Goal: Task Accomplishment & Management: Use online tool/utility

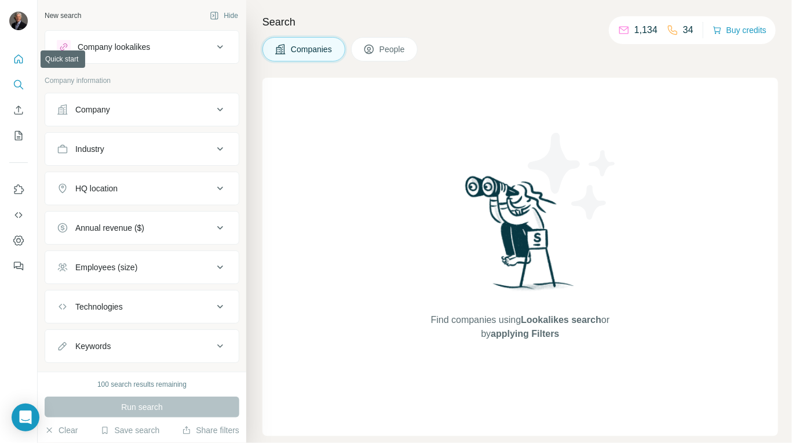
click at [19, 60] on icon "Quick start" at bounding box center [18, 58] width 9 height 9
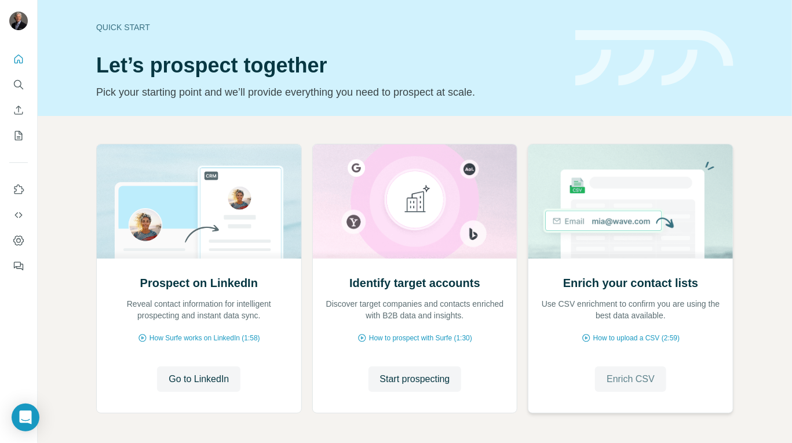
click at [607, 382] on span "Enrich CSV" at bounding box center [631, 379] width 48 height 14
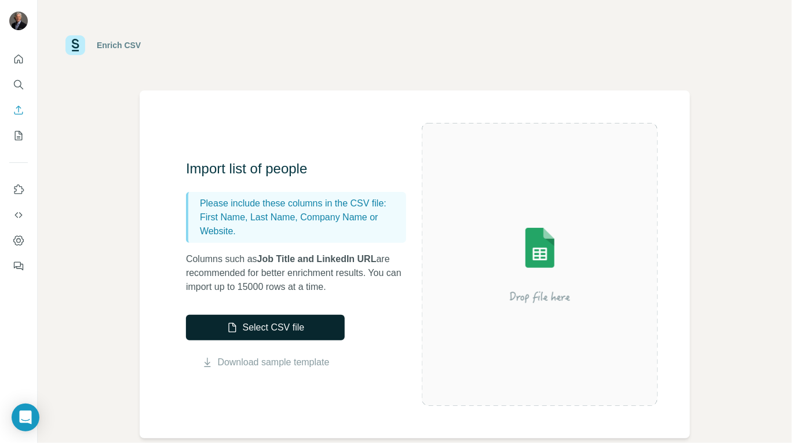
click at [287, 322] on button "Select CSV file" at bounding box center [265, 327] width 159 height 25
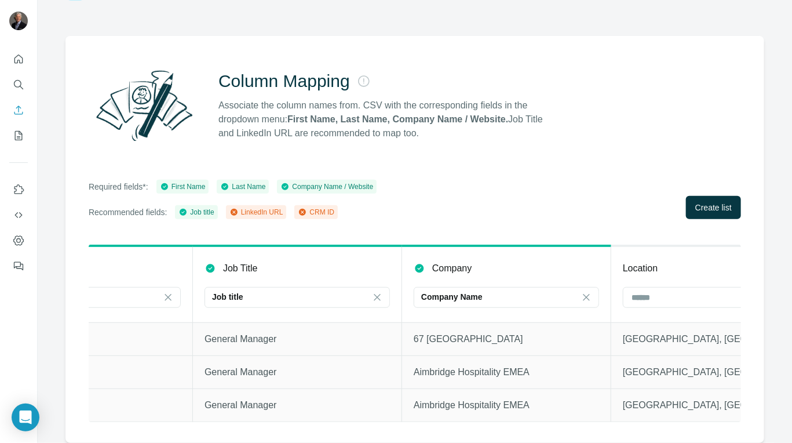
scroll to position [0, 402]
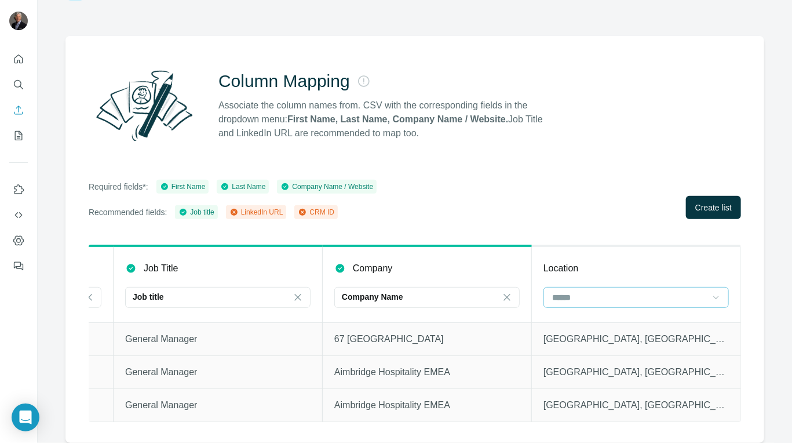
click at [710, 295] on icon at bounding box center [716, 297] width 12 height 12
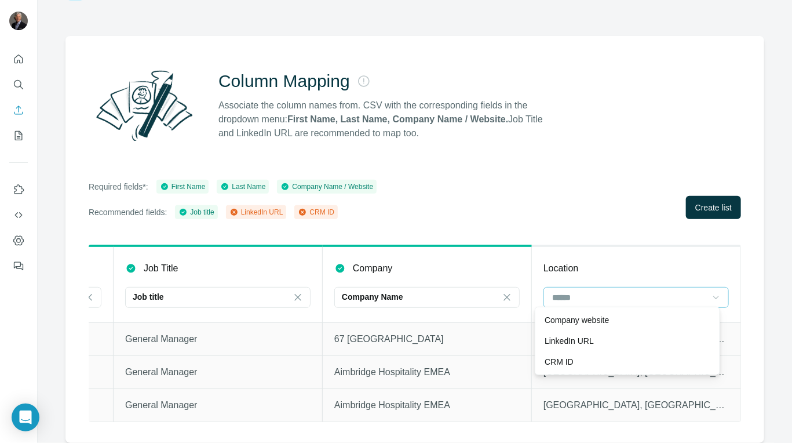
click at [710, 295] on icon at bounding box center [716, 297] width 12 height 12
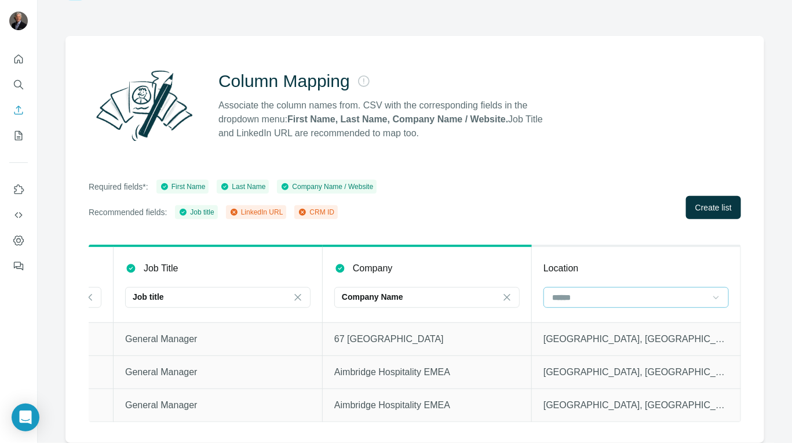
click at [710, 295] on icon at bounding box center [716, 297] width 12 height 12
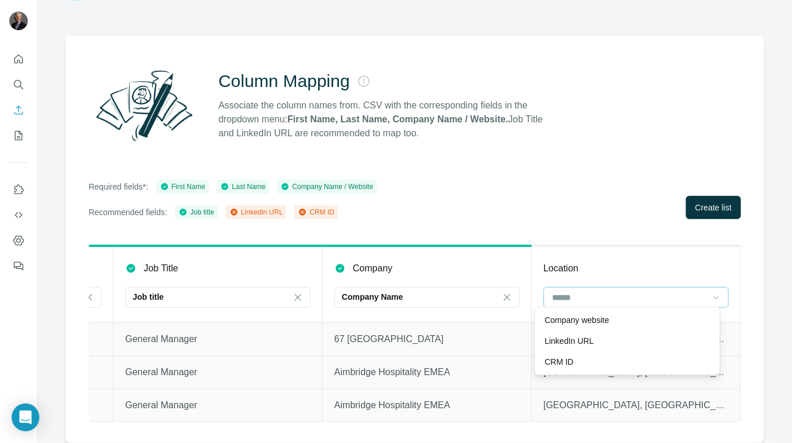
click at [710, 295] on icon at bounding box center [716, 297] width 12 height 12
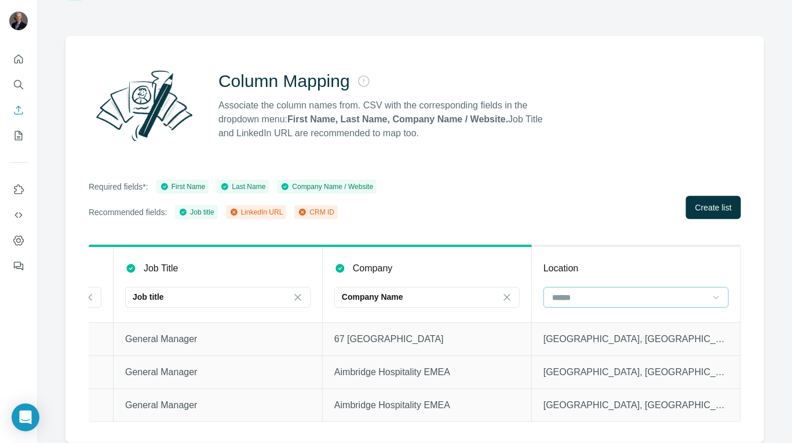
click at [713, 295] on icon at bounding box center [716, 296] width 6 height 3
drag, startPoint x: 672, startPoint y: 263, endPoint x: 682, endPoint y: 254, distance: 13.5
click at [673, 263] on div "Location" at bounding box center [635, 268] width 185 height 14
click at [702, 211] on button "Create list" at bounding box center [713, 207] width 55 height 23
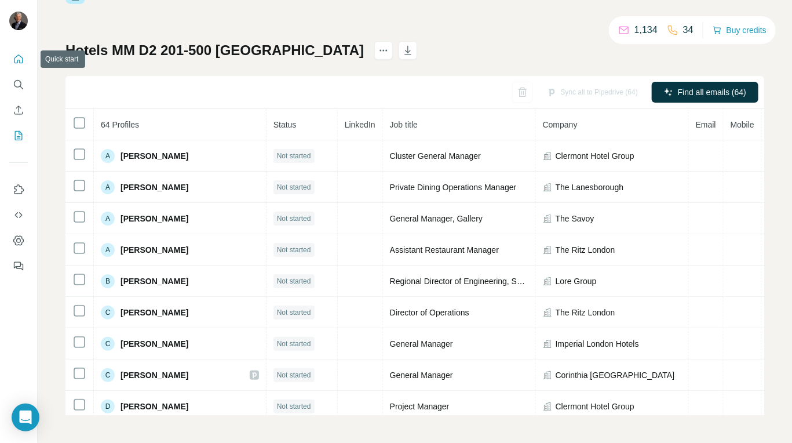
click at [22, 57] on icon "Quick start" at bounding box center [19, 59] width 12 height 12
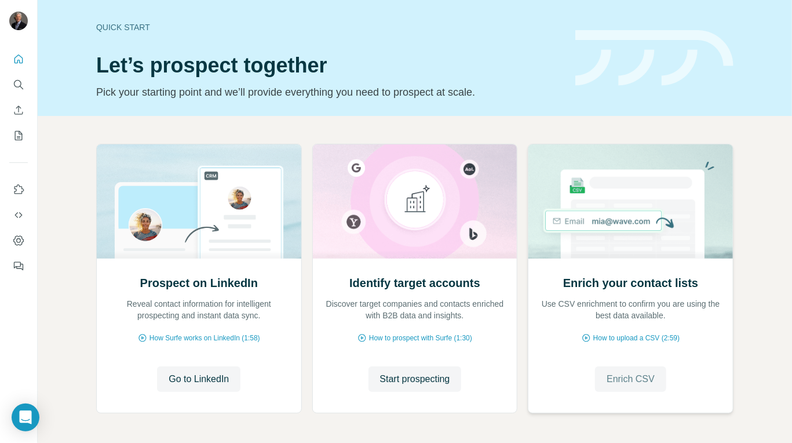
click at [626, 377] on span "Enrich CSV" at bounding box center [631, 379] width 48 height 14
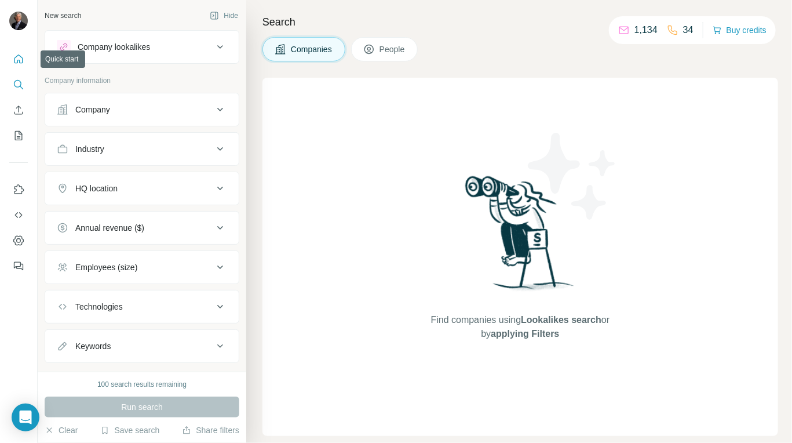
click at [13, 55] on icon "Quick start" at bounding box center [19, 59] width 12 height 12
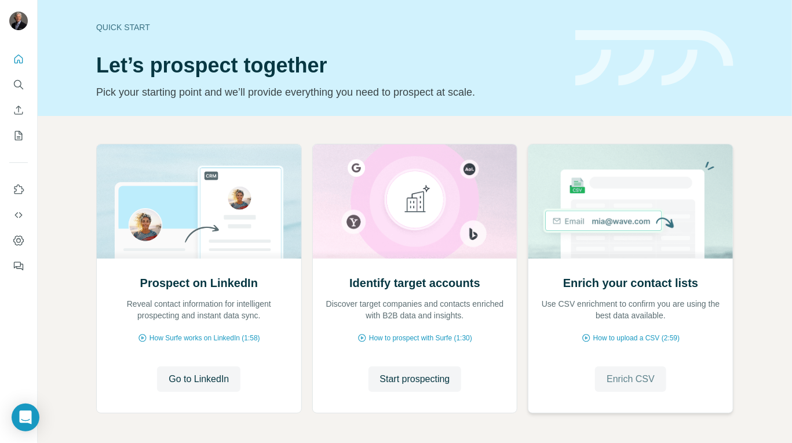
click at [622, 373] on span "Enrich CSV" at bounding box center [631, 379] width 48 height 14
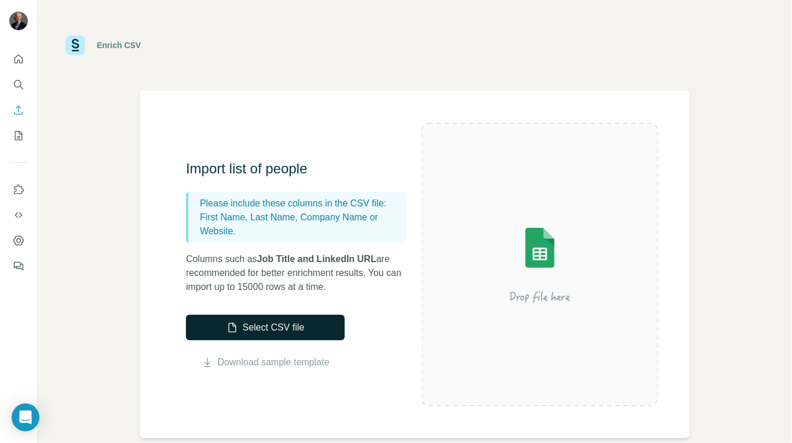
click at [292, 327] on button "Select CSV file" at bounding box center [265, 327] width 159 height 25
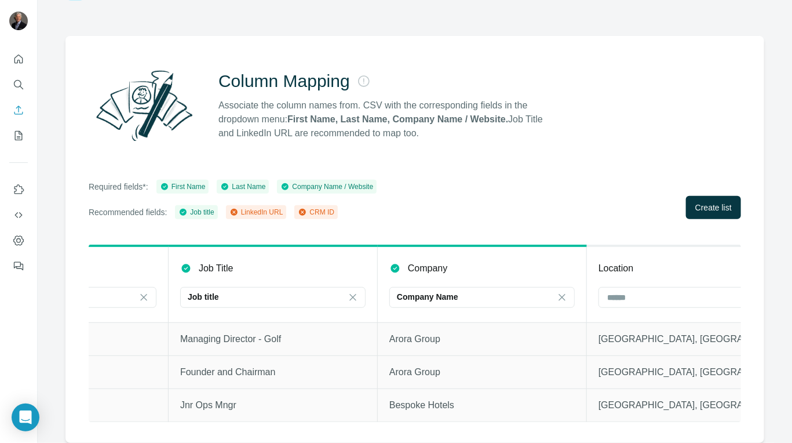
scroll to position [0, 402]
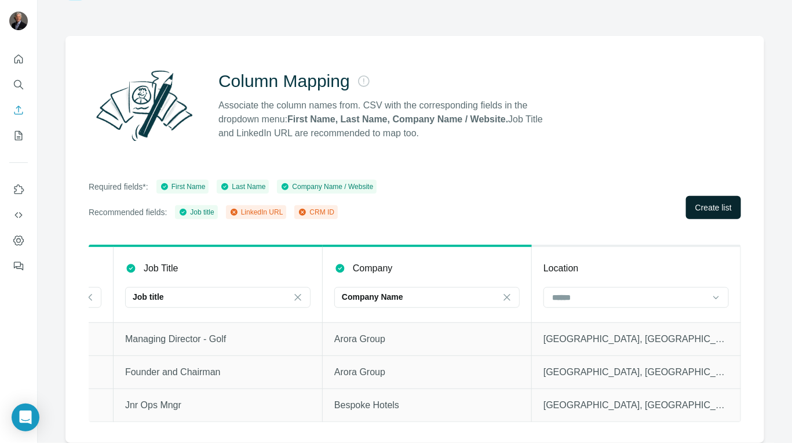
click at [699, 202] on span "Create list" at bounding box center [713, 208] width 37 height 12
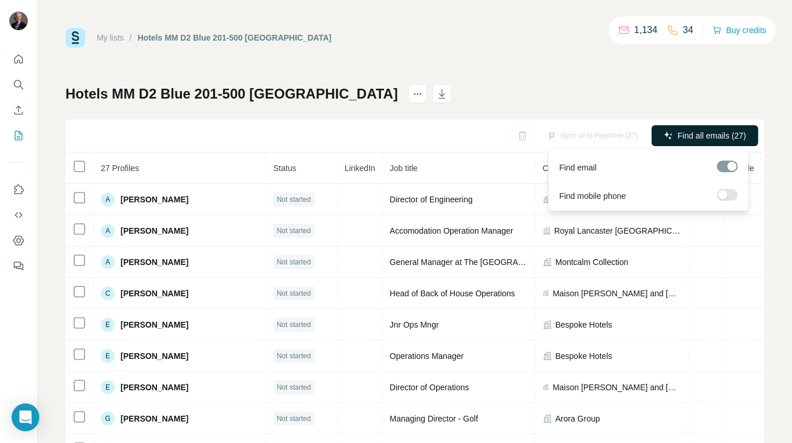
click at [710, 138] on span "Find all emails (27)" at bounding box center [712, 136] width 68 height 12
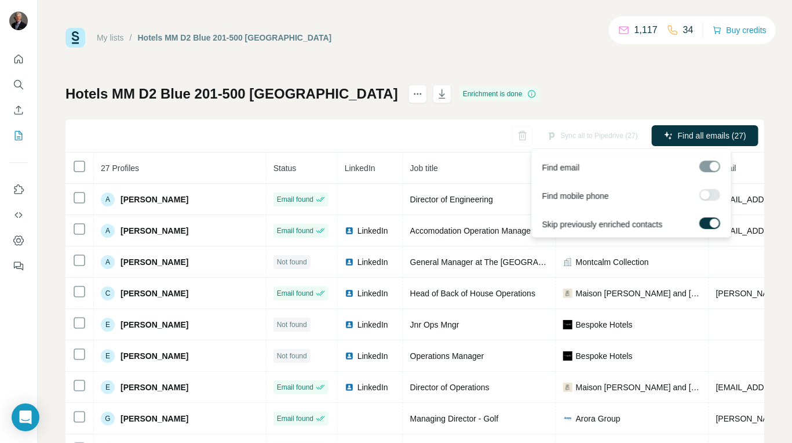
click at [714, 222] on div at bounding box center [714, 222] width 9 height 9
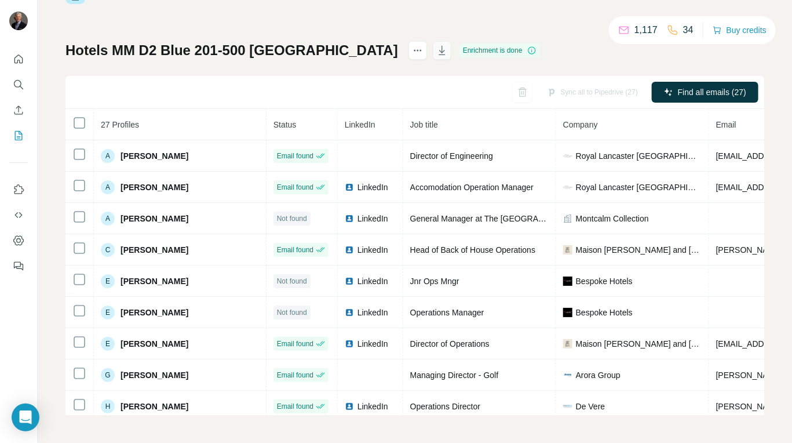
click at [436, 49] on icon "button" at bounding box center [442, 51] width 12 height 12
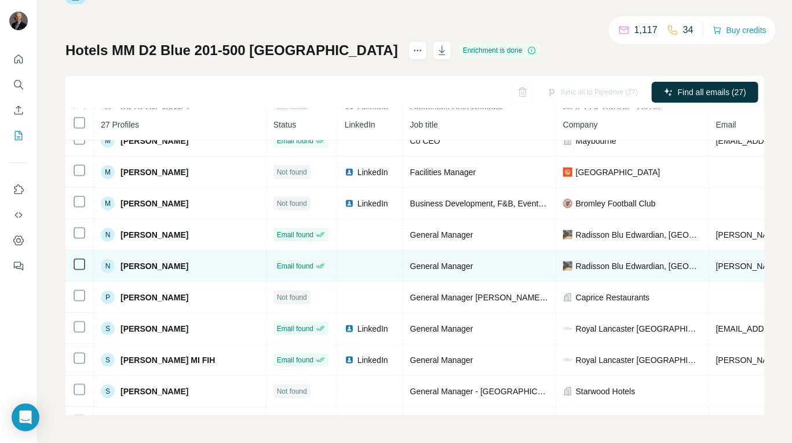
scroll to position [573, 0]
